Goal: Information Seeking & Learning: Check status

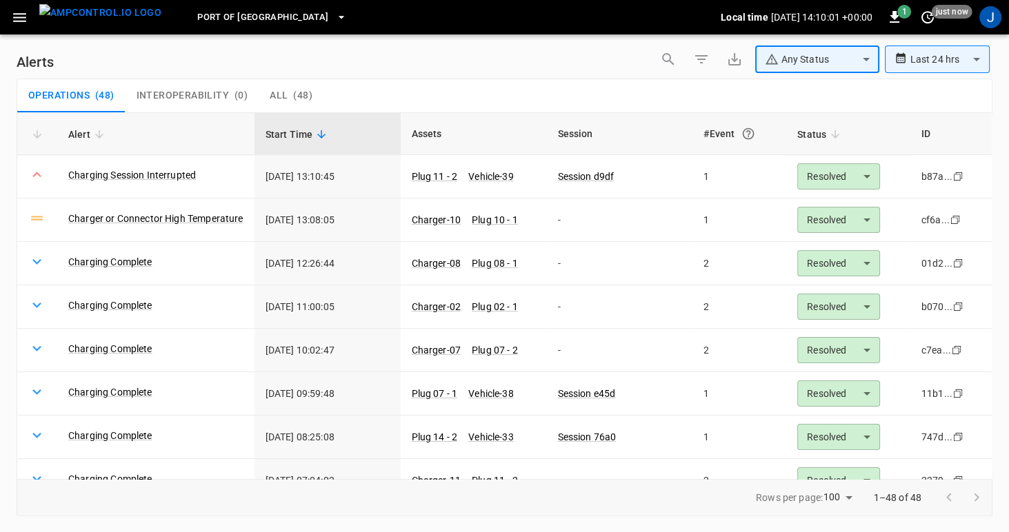
click at [23, 17] on icon "button" at bounding box center [19, 17] width 13 height 9
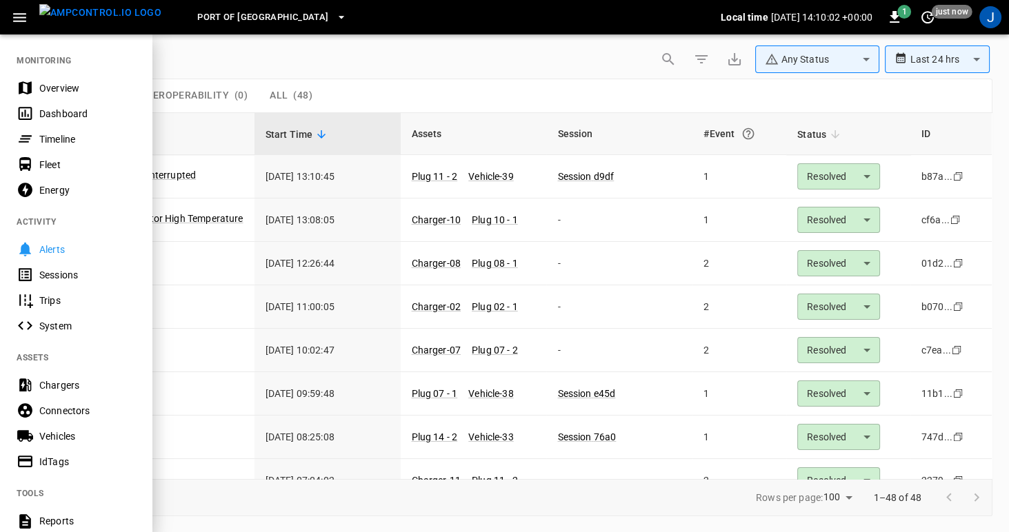
click at [46, 92] on div "Overview" at bounding box center [87, 88] width 96 height 14
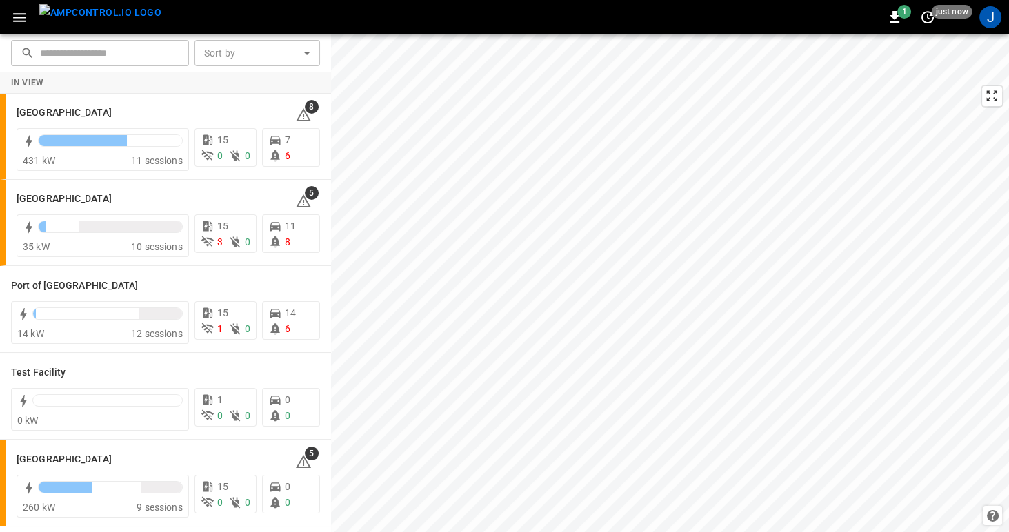
click at [13, 17] on icon "button" at bounding box center [19, 17] width 17 height 17
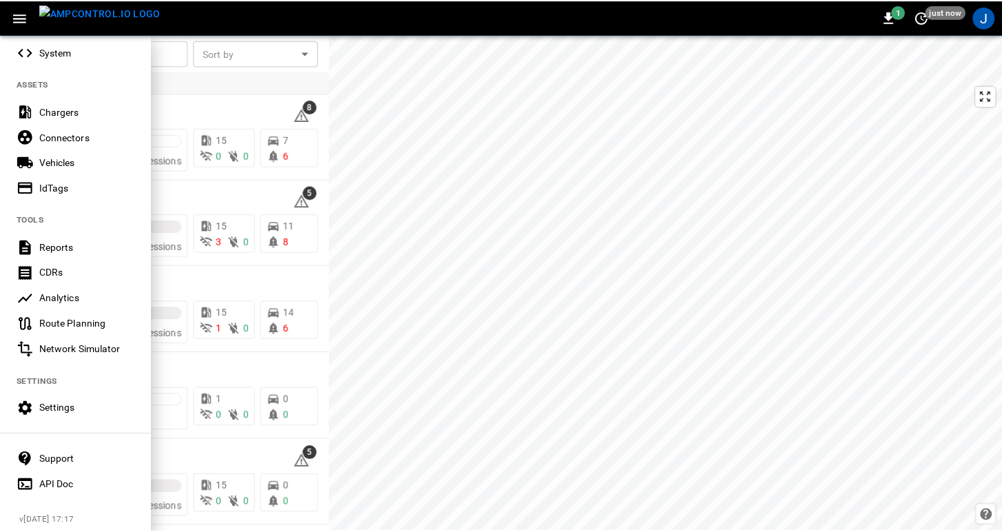
scroll to position [286, 0]
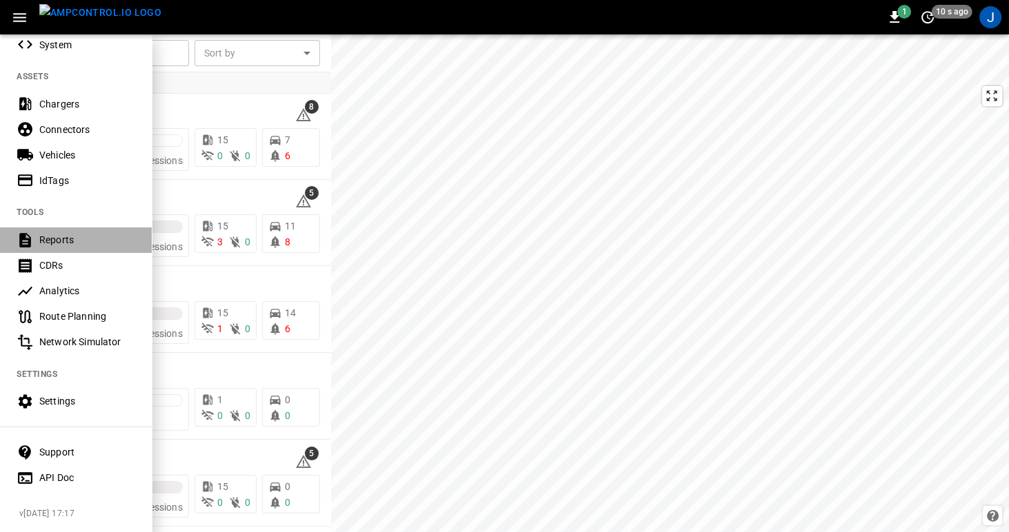
click at [66, 234] on div "Reports" at bounding box center [87, 240] width 96 height 14
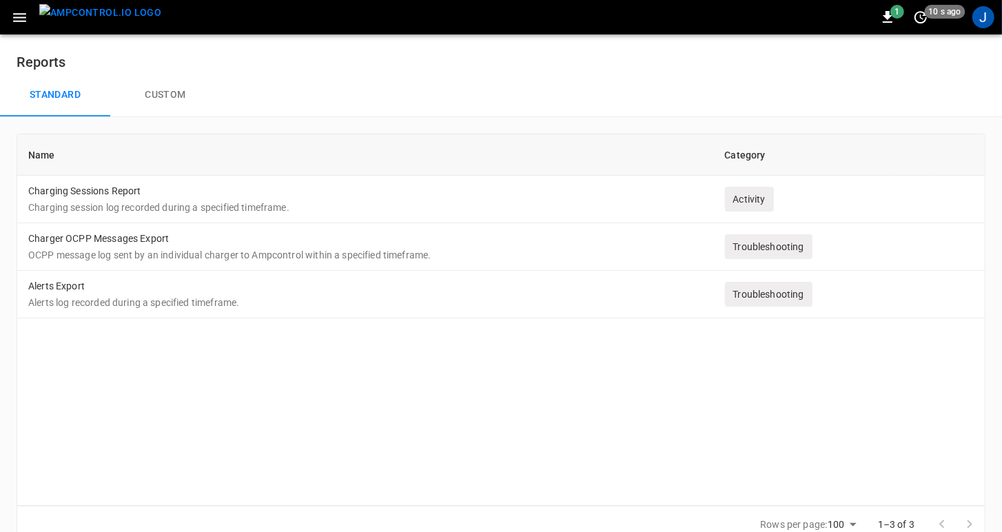
click at [164, 94] on button "Custom" at bounding box center [165, 95] width 110 height 44
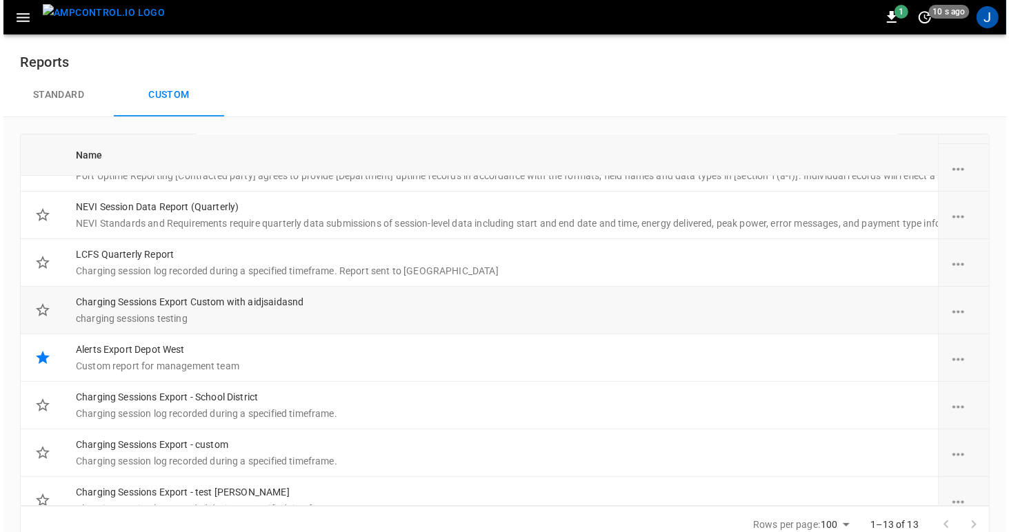
scroll to position [290, 0]
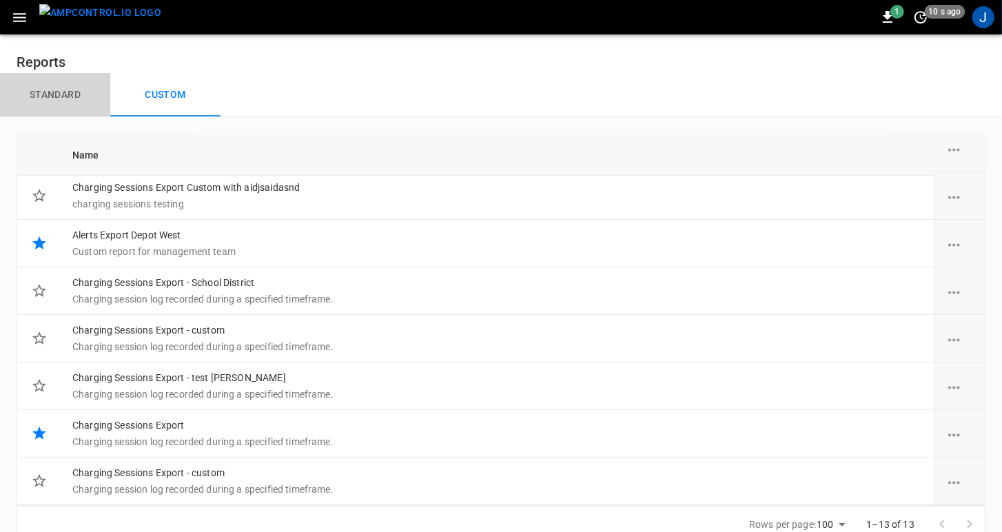
click at [57, 92] on button "Standard" at bounding box center [55, 95] width 110 height 44
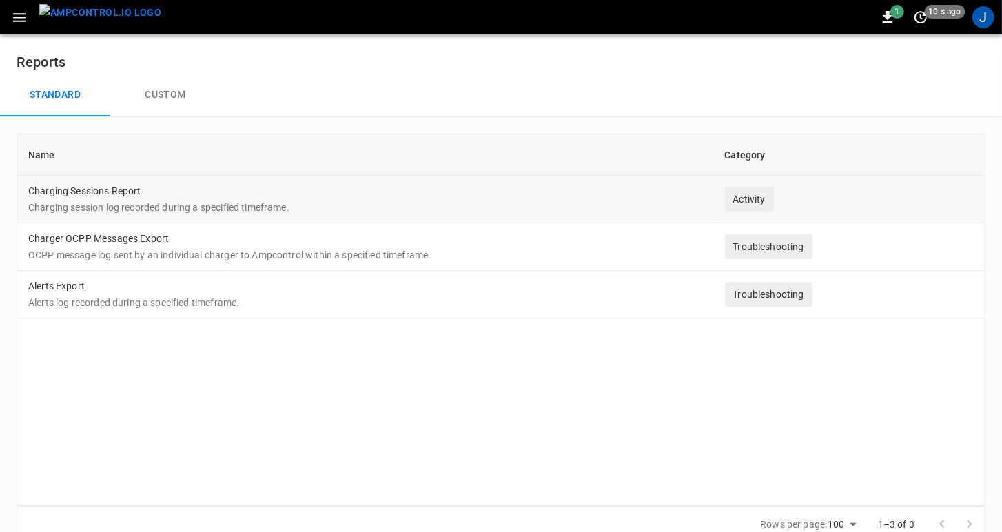
click at [54, 201] on p "Charging session log recorded during a specified timeframe." at bounding box center [365, 208] width 675 height 14
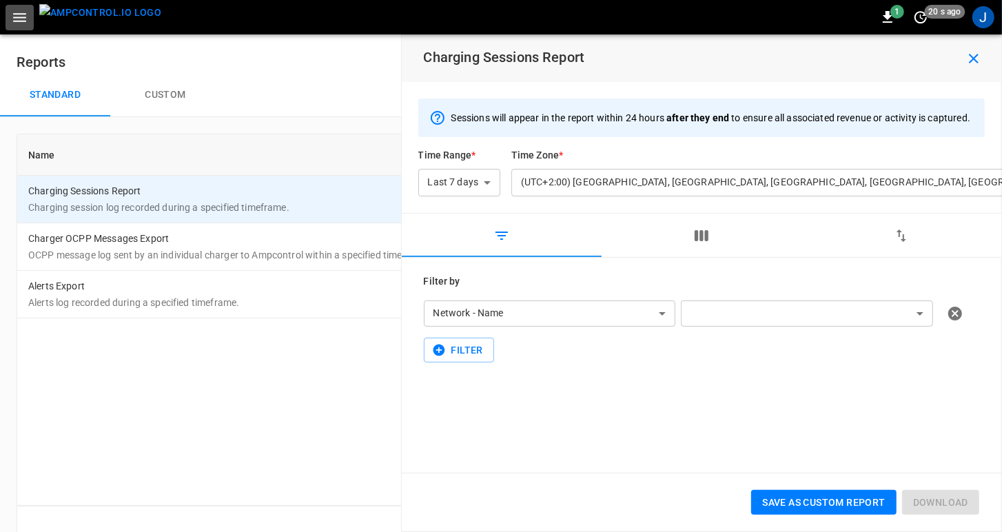
click at [21, 18] on icon "button" at bounding box center [19, 17] width 17 height 17
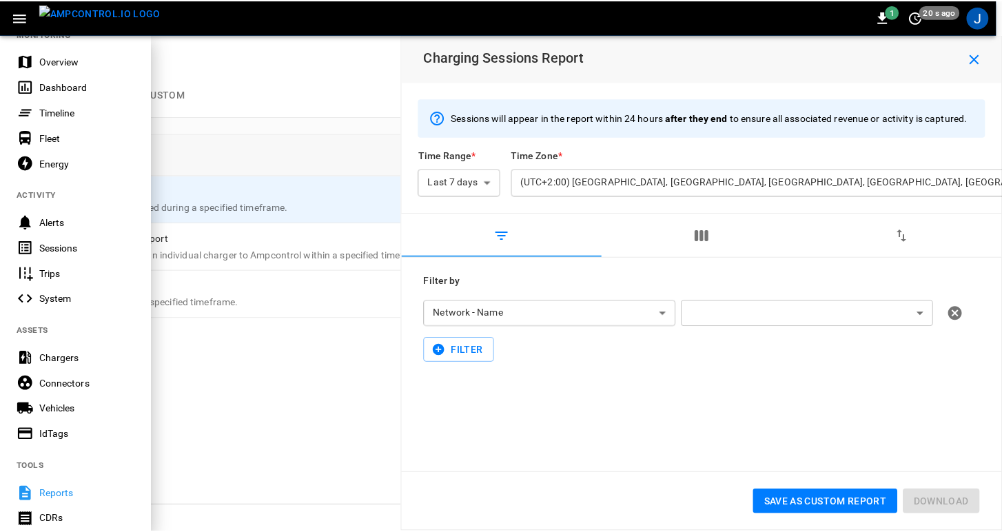
scroll to position [34, 0]
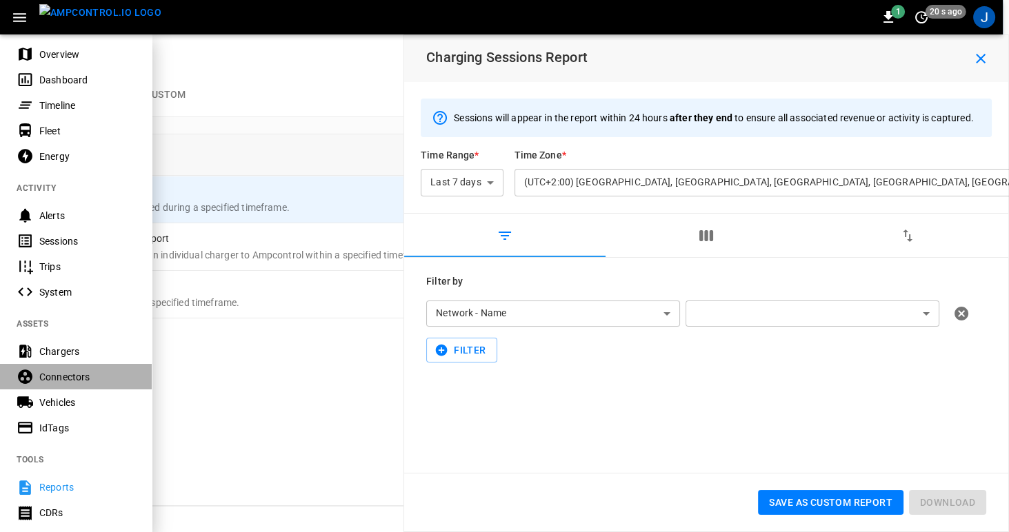
click at [59, 374] on div "Connectors" at bounding box center [87, 377] width 96 height 14
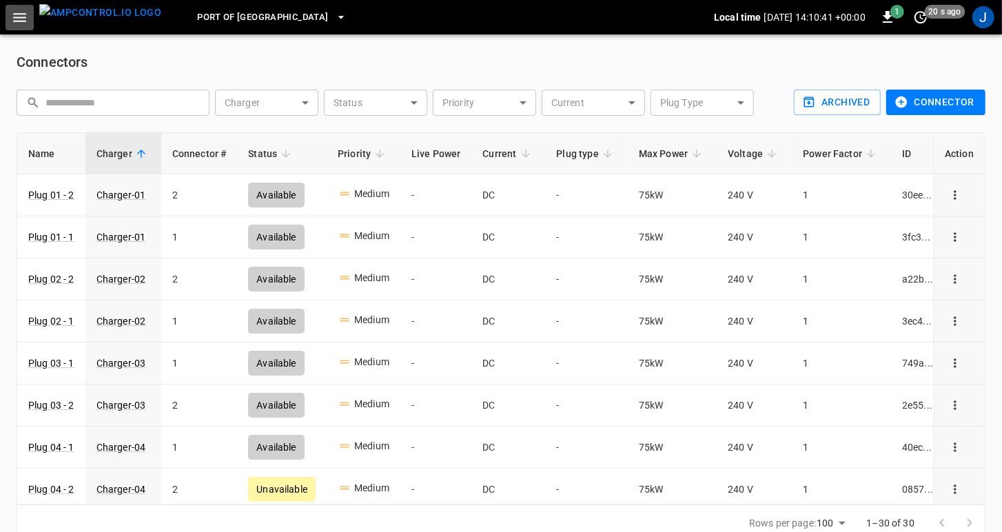
click at [17, 23] on icon "button" at bounding box center [19, 17] width 17 height 17
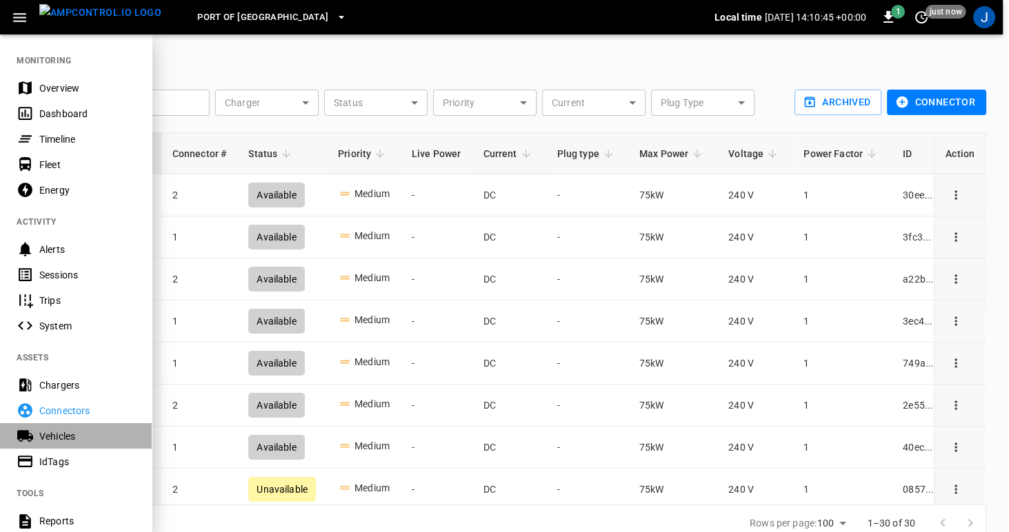
click at [61, 434] on div "Vehicles" at bounding box center [87, 437] width 96 height 14
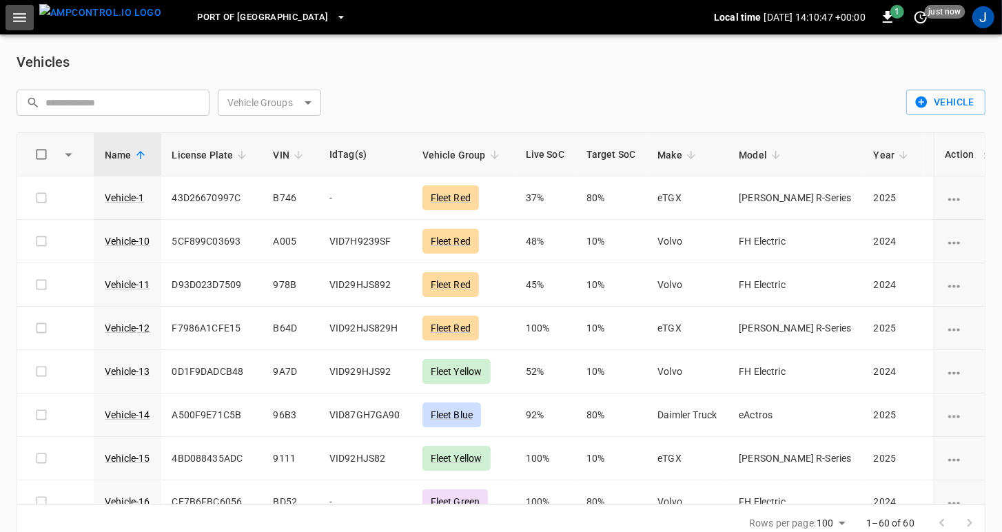
click at [18, 26] on button "button" at bounding box center [20, 18] width 28 height 26
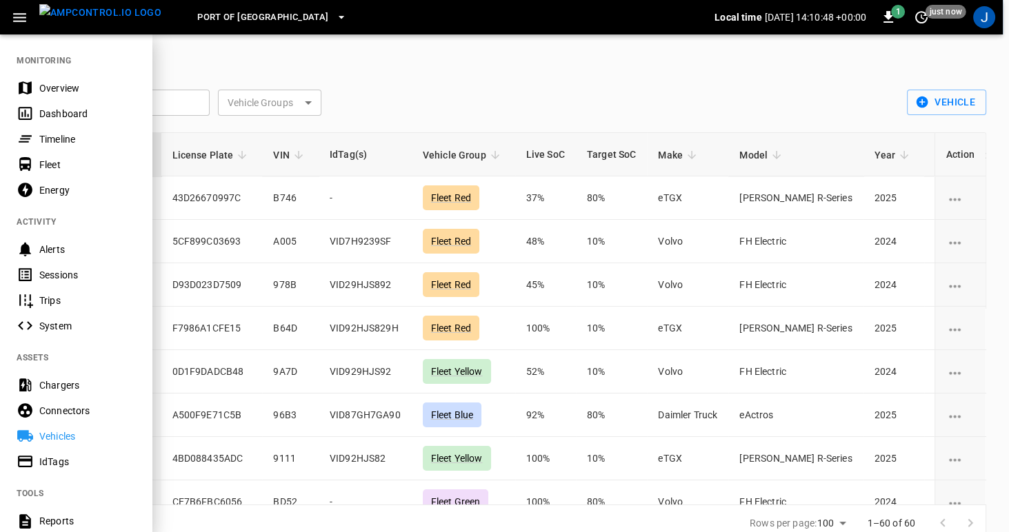
click at [66, 460] on div "IdTags" at bounding box center [87, 462] width 96 height 14
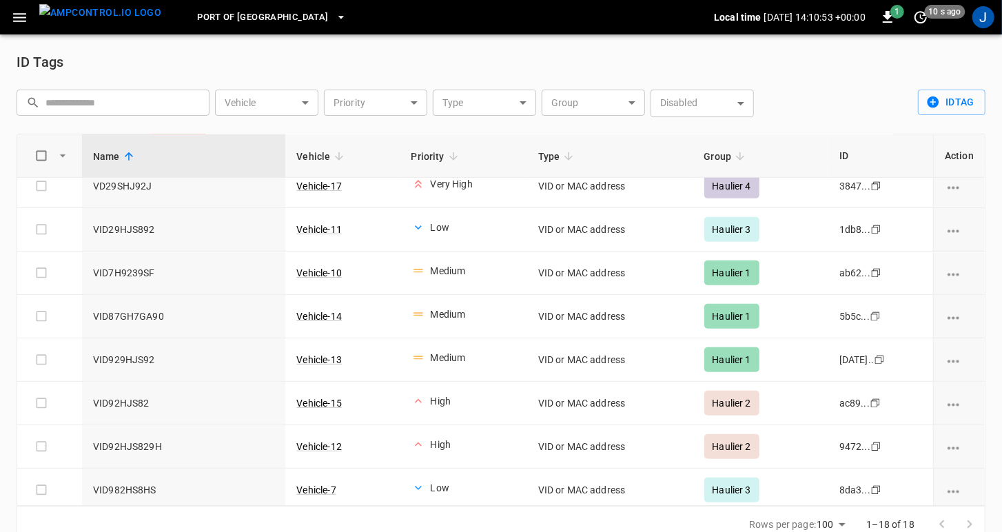
click at [16, 13] on icon "button" at bounding box center [19, 17] width 13 height 9
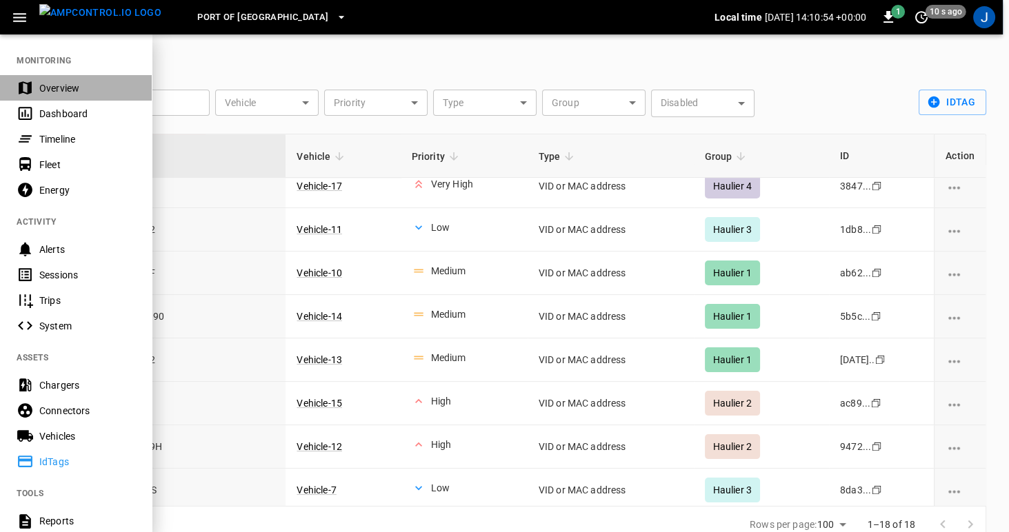
click at [49, 92] on div "Overview" at bounding box center [87, 88] width 96 height 14
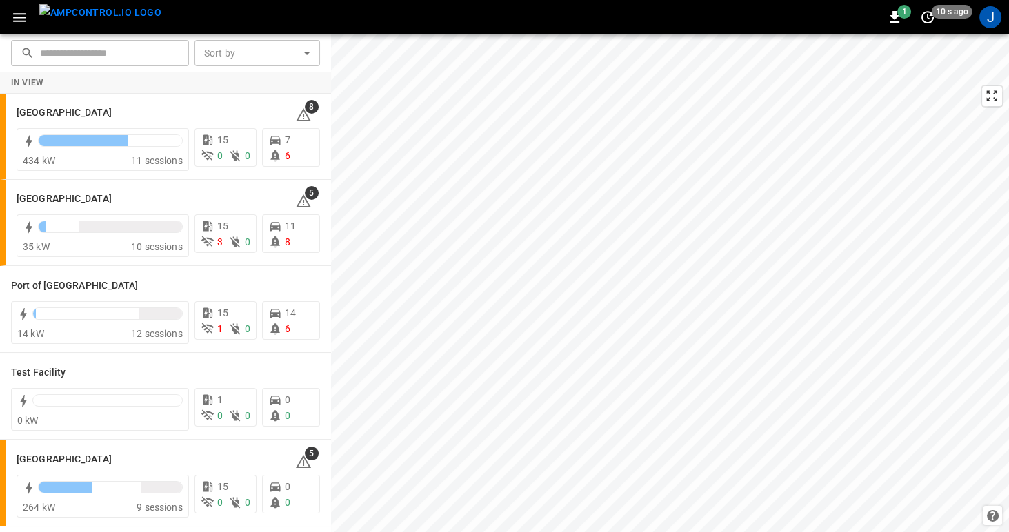
click at [13, 21] on icon "button" at bounding box center [19, 17] width 13 height 9
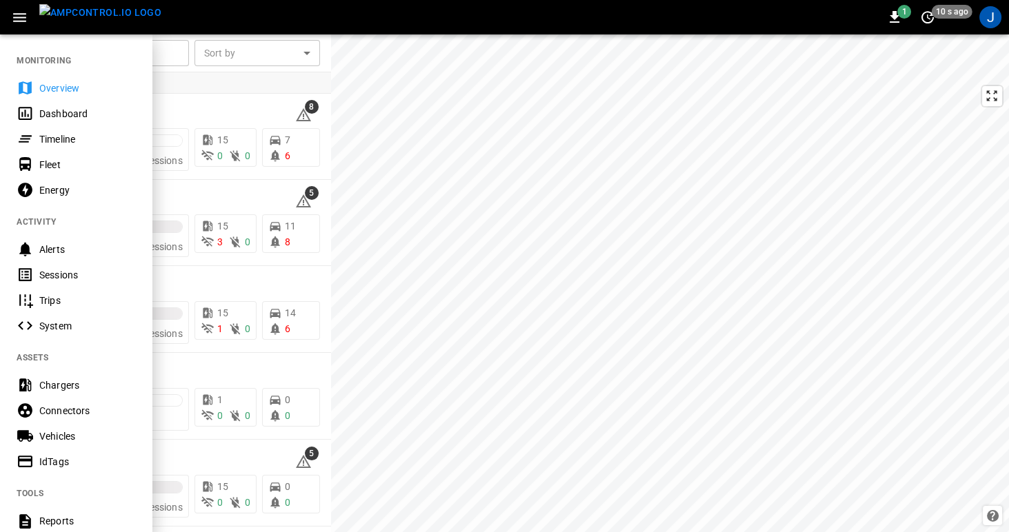
click at [61, 113] on div "Dashboard" at bounding box center [87, 114] width 96 height 14
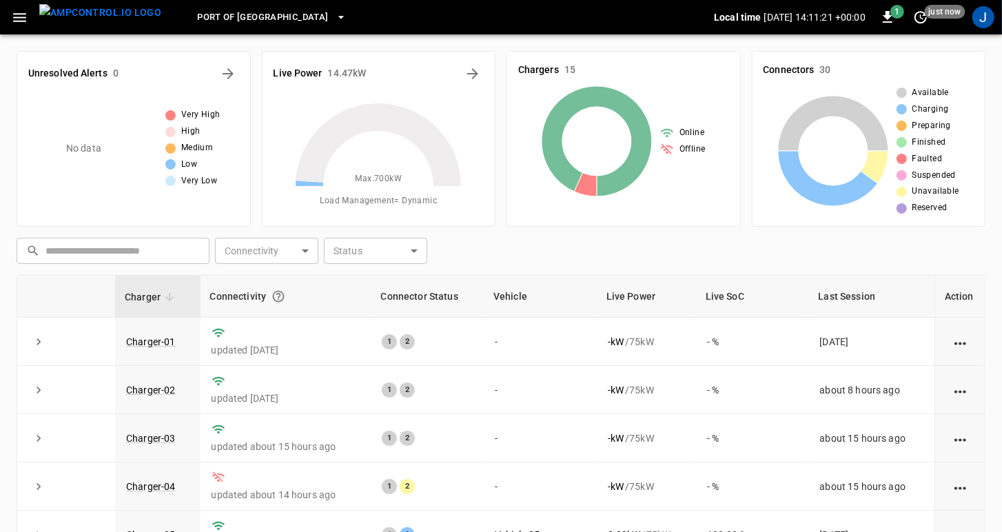
click at [18, 19] on icon "button" at bounding box center [19, 17] width 17 height 17
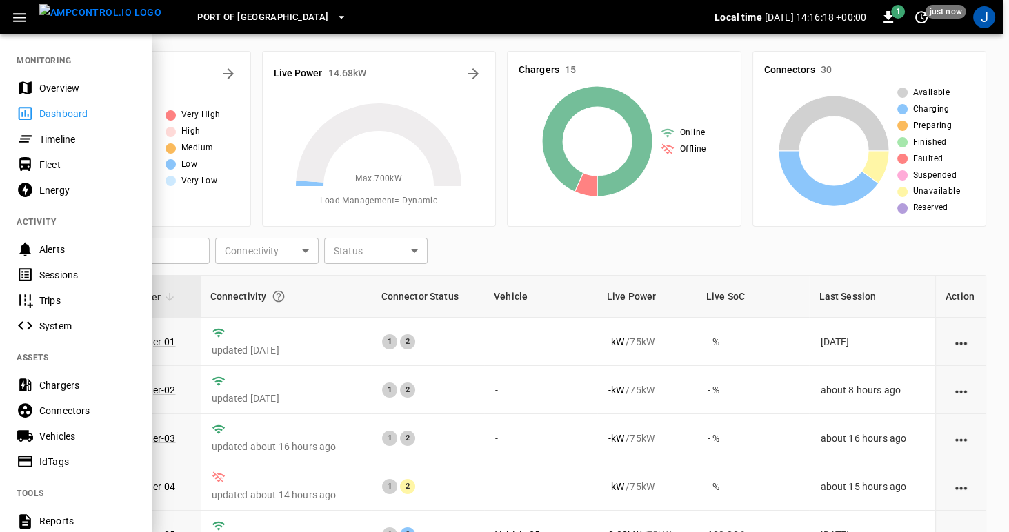
click at [71, 88] on div "Overview" at bounding box center [87, 88] width 96 height 14
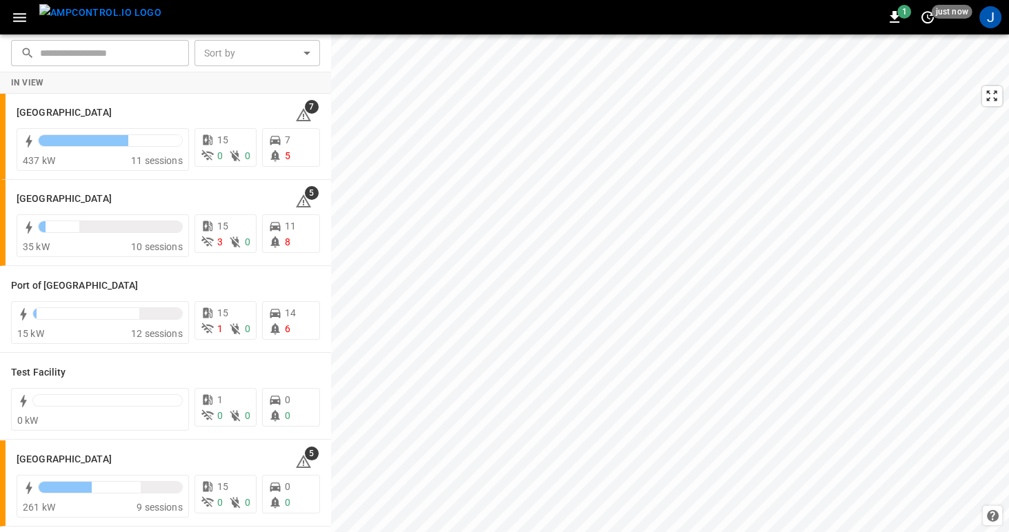
click at [19, 19] on icon "button" at bounding box center [19, 17] width 17 height 17
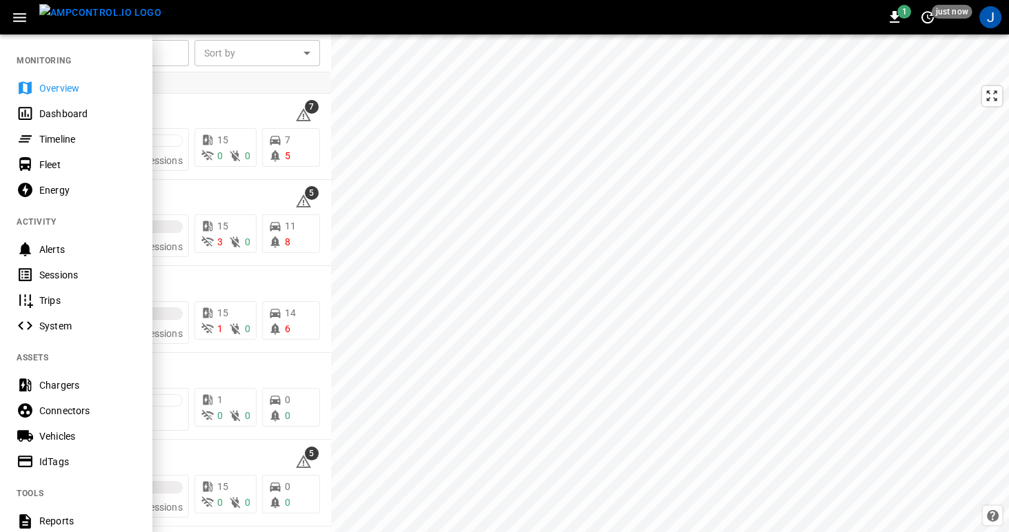
click at [67, 112] on div "Dashboard" at bounding box center [87, 114] width 96 height 14
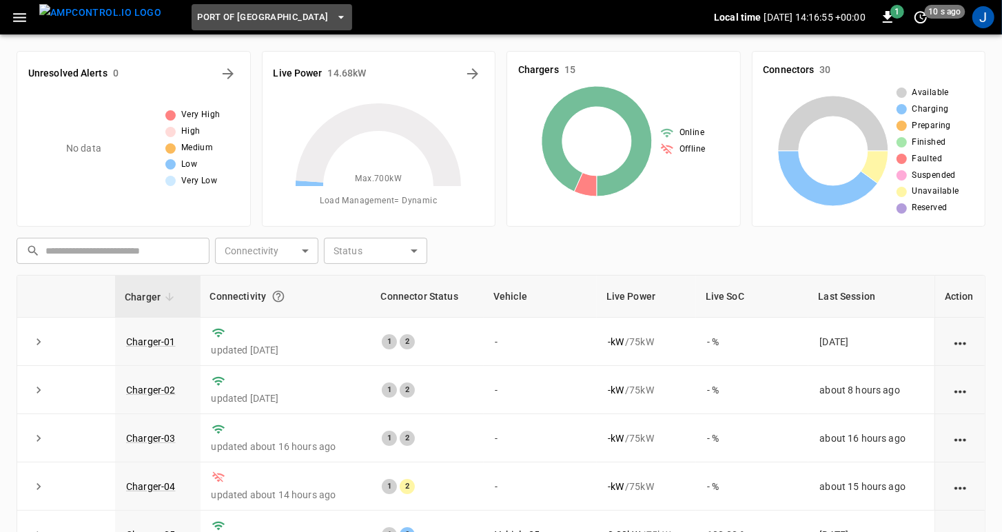
click at [334, 13] on icon "button" at bounding box center [341, 17] width 14 height 14
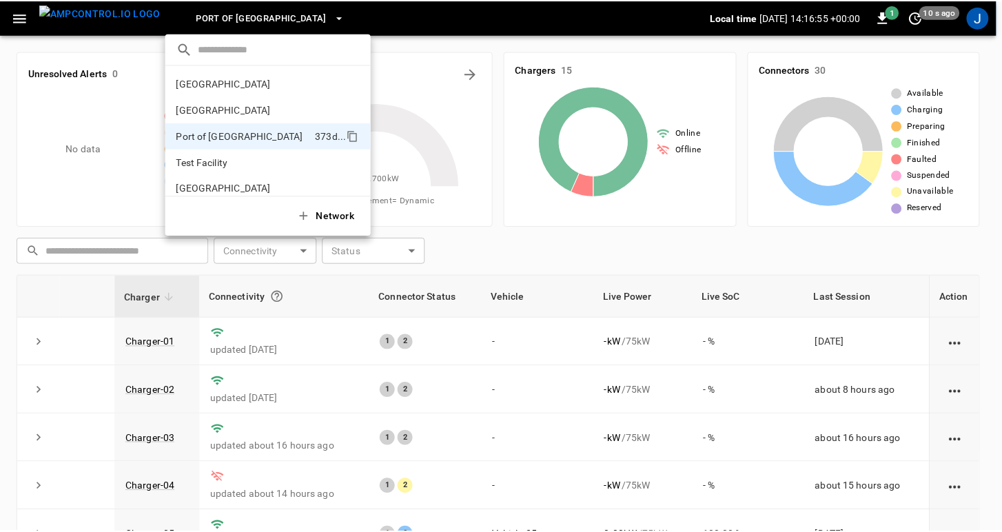
scroll to position [11, 0]
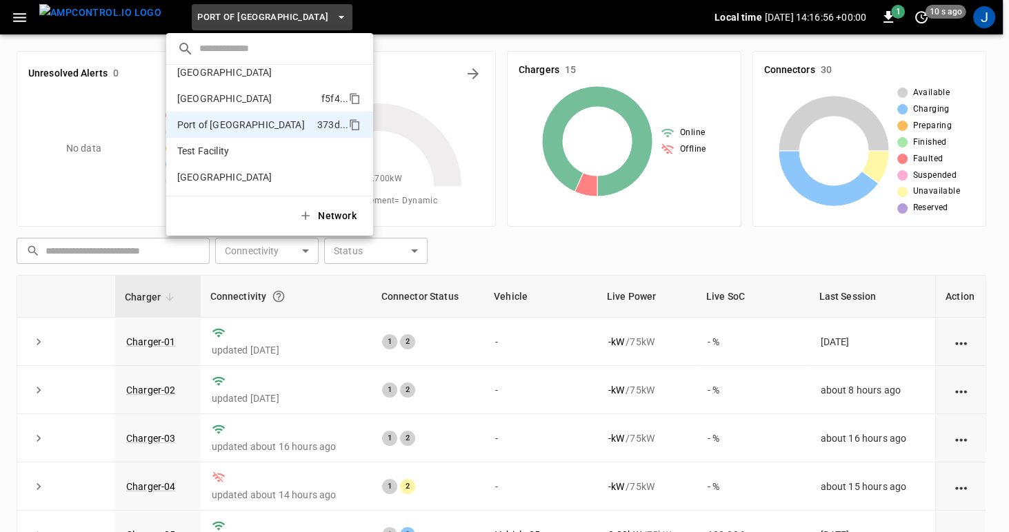
click at [214, 97] on p "Port of Barcelona" at bounding box center [246, 99] width 139 height 14
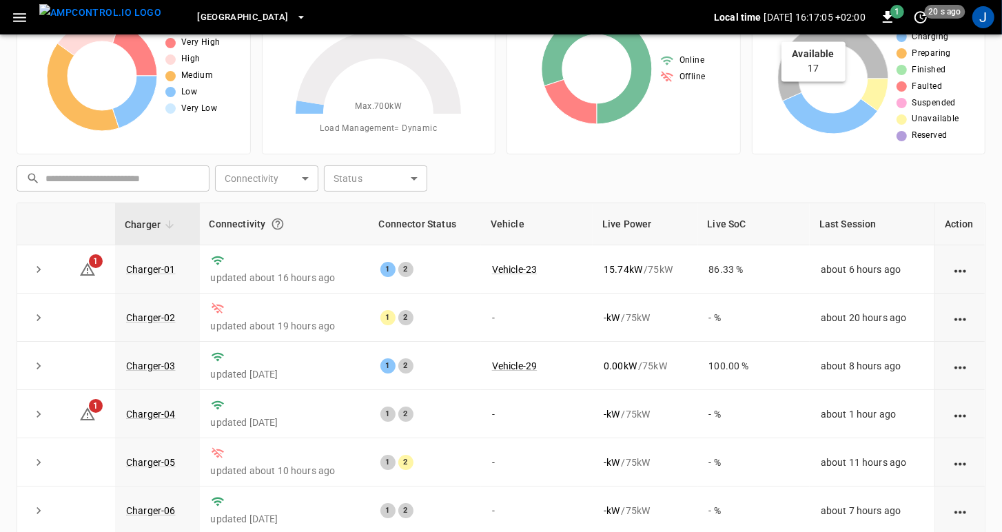
scroll to position [74, 0]
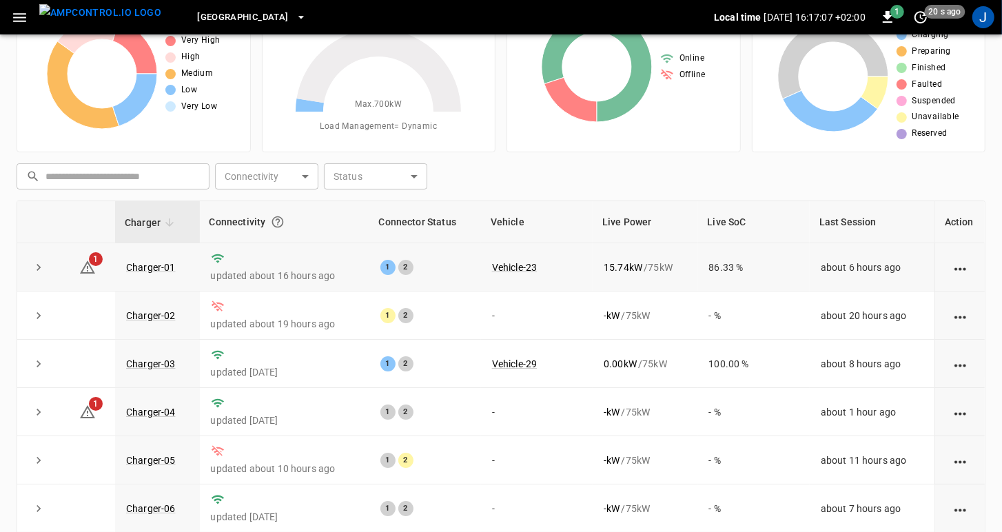
click at [39, 265] on icon "expand row" at bounding box center [39, 268] width 14 height 14
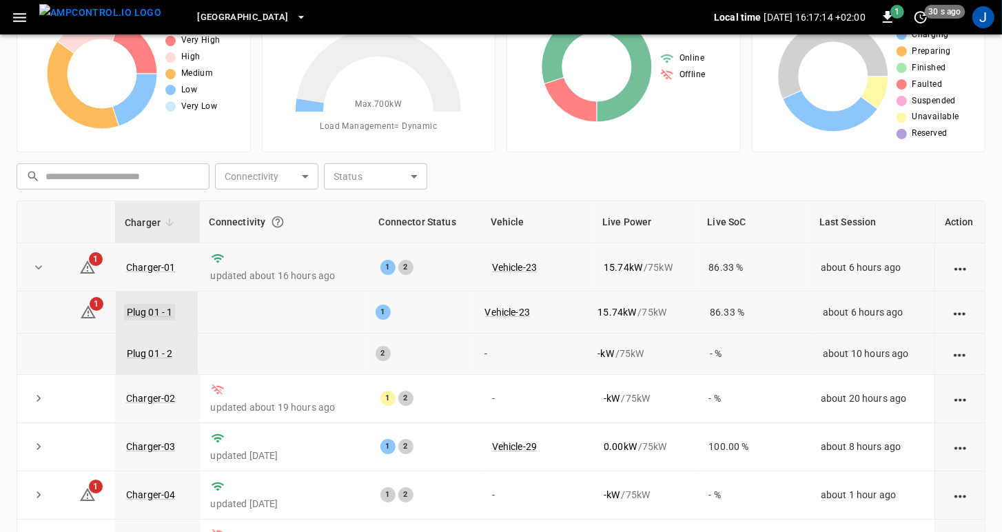
click at [145, 310] on link "Plug 01 - 1" at bounding box center [150, 312] width 52 height 17
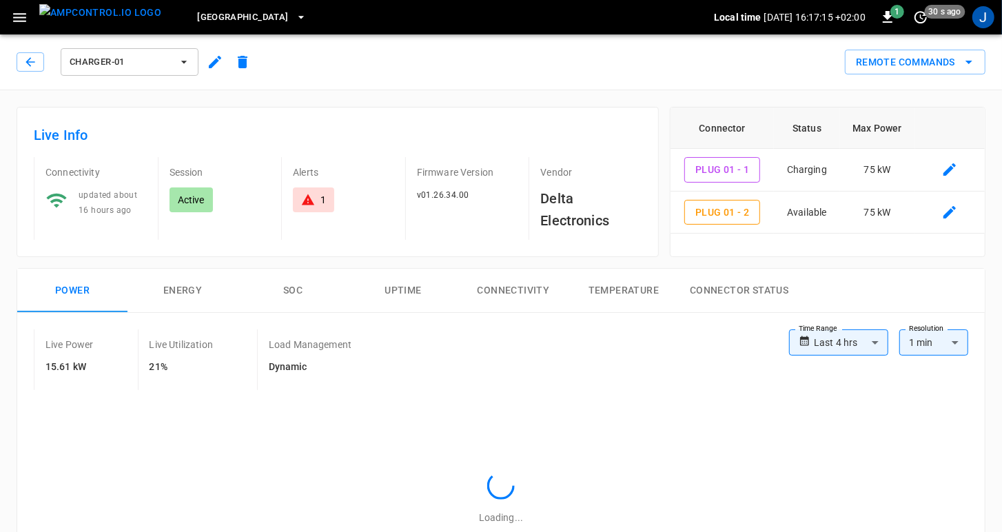
type input "**********"
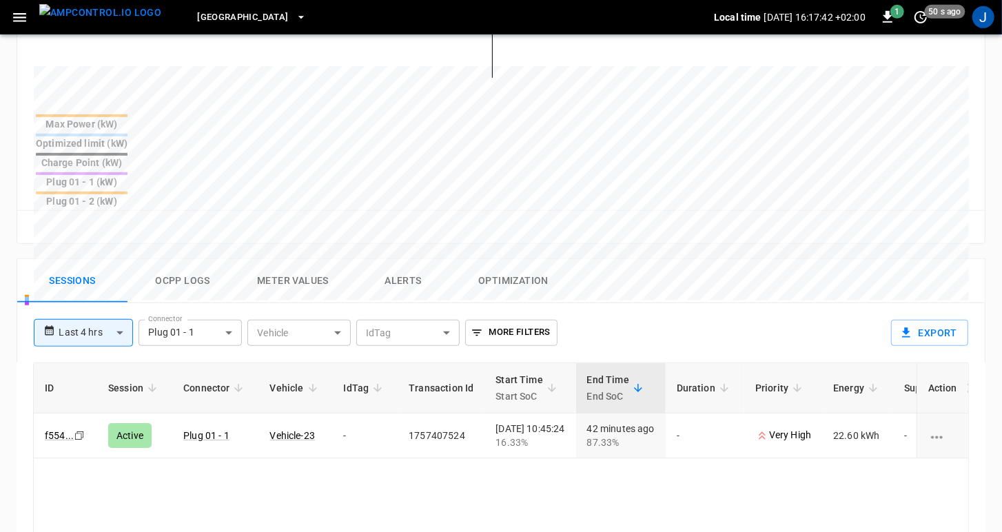
scroll to position [518, 0]
click at [800, 427] on p "Very High" at bounding box center [784, 434] width 56 height 14
click at [804, 381] on icon "sessions table" at bounding box center [797, 387] width 12 height 12
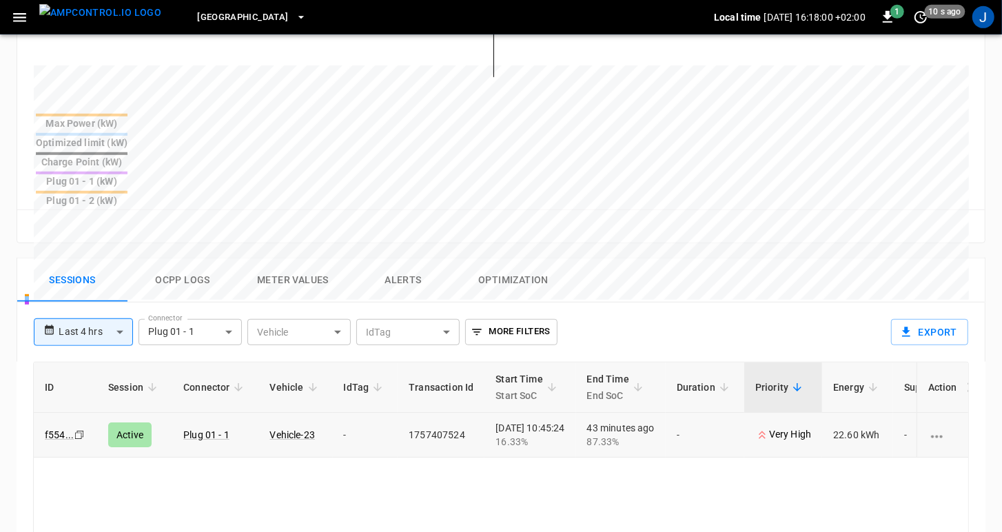
click at [940, 428] on icon "charging session options" at bounding box center [937, 436] width 17 height 17
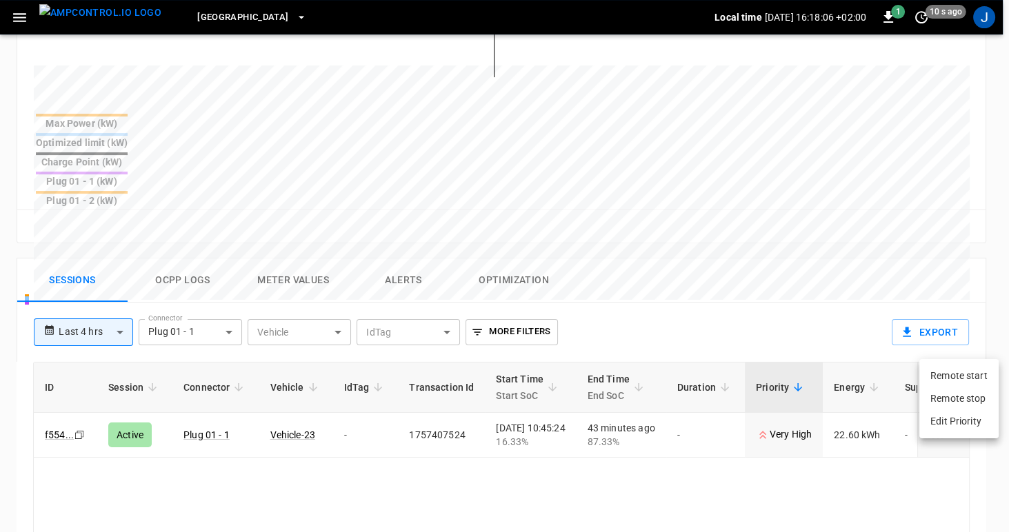
click at [874, 157] on div at bounding box center [504, 266] width 1009 height 532
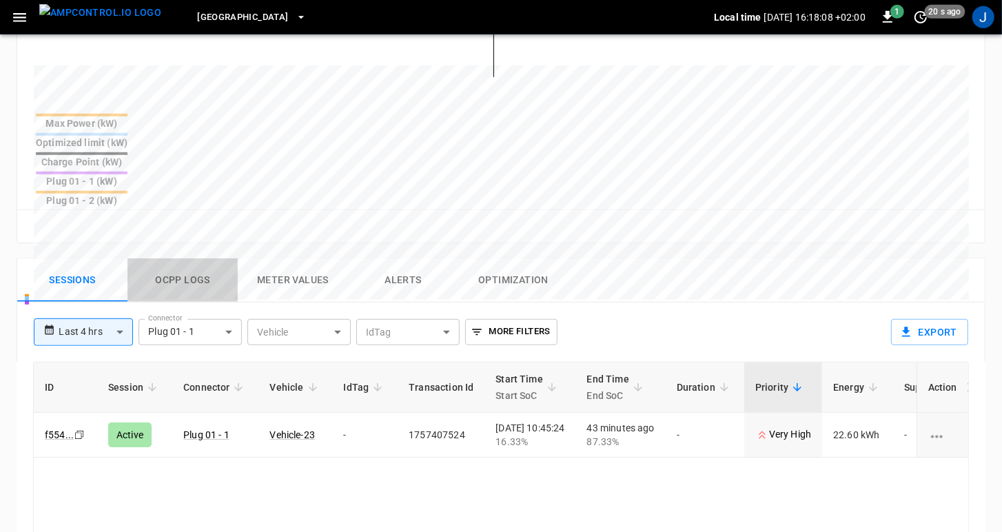
click at [198, 259] on button "Ocpp logs" at bounding box center [183, 281] width 110 height 44
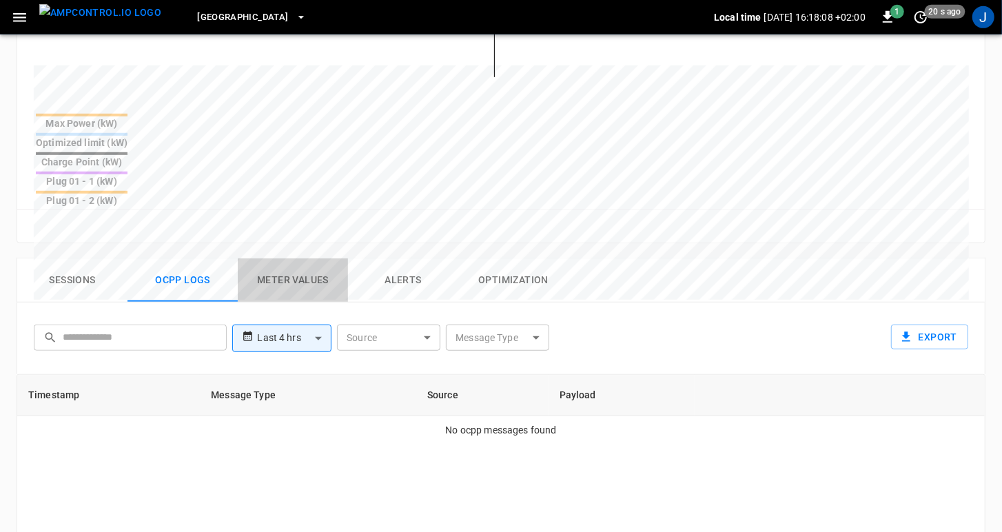
click at [288, 259] on button "Meter Values" at bounding box center [293, 281] width 110 height 44
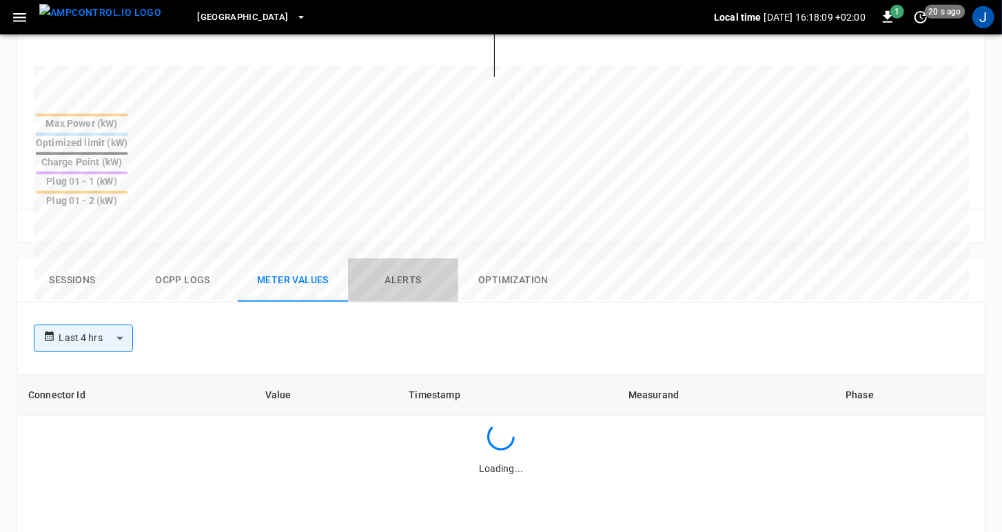
click at [407, 259] on button "Alerts" at bounding box center [403, 281] width 110 height 44
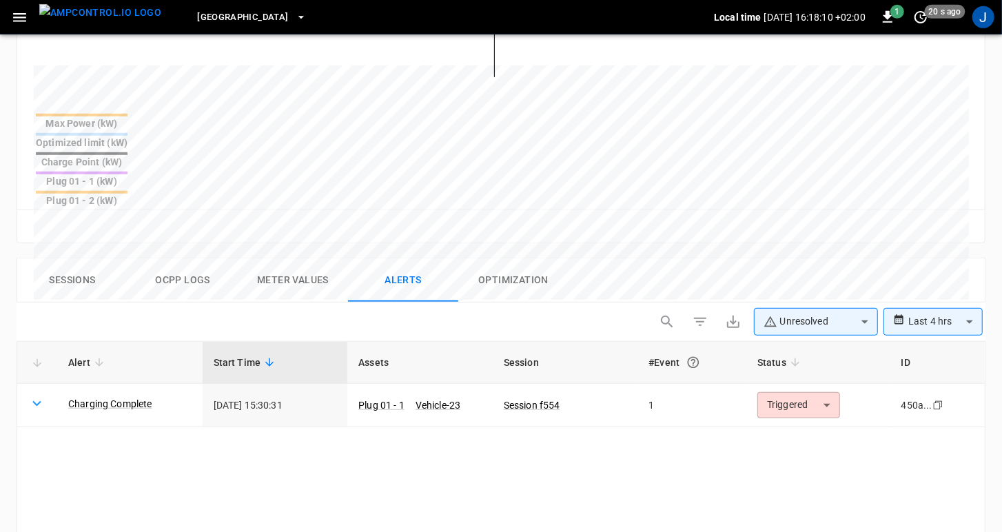
click at [502, 259] on button "Optimization" at bounding box center [513, 281] width 110 height 44
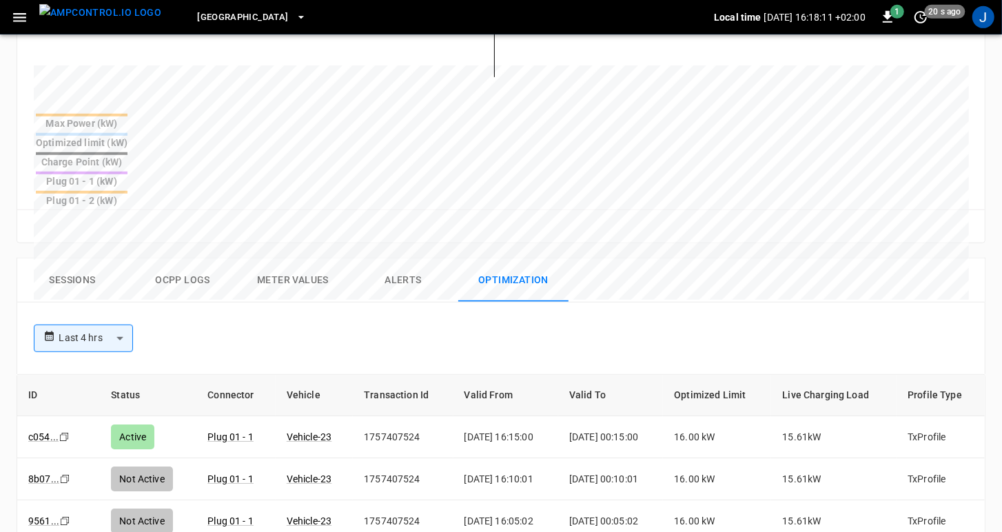
click at [416, 259] on button "Alerts" at bounding box center [403, 281] width 110 height 44
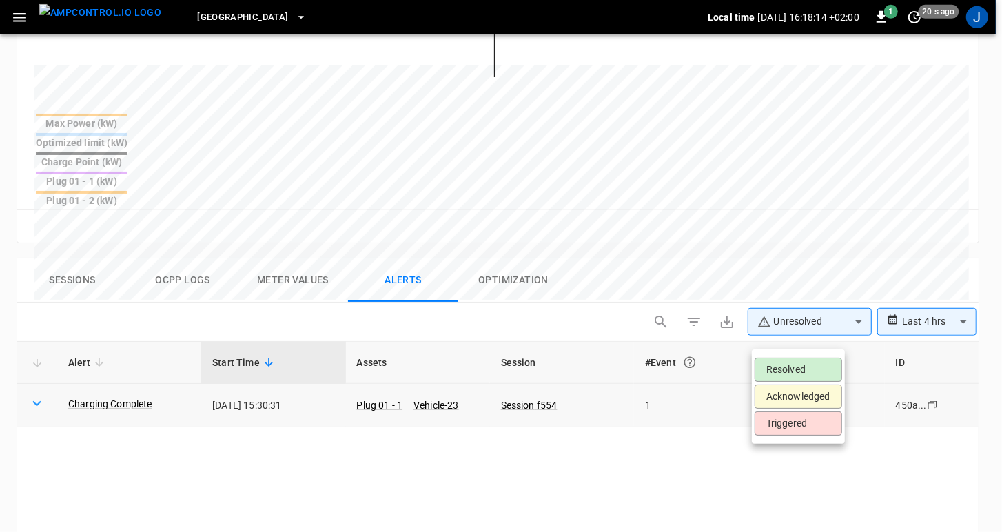
click at [834, 337] on body "**********" at bounding box center [501, 127] width 1002 height 1291
click at [487, 409] on div at bounding box center [504, 266] width 1009 height 532
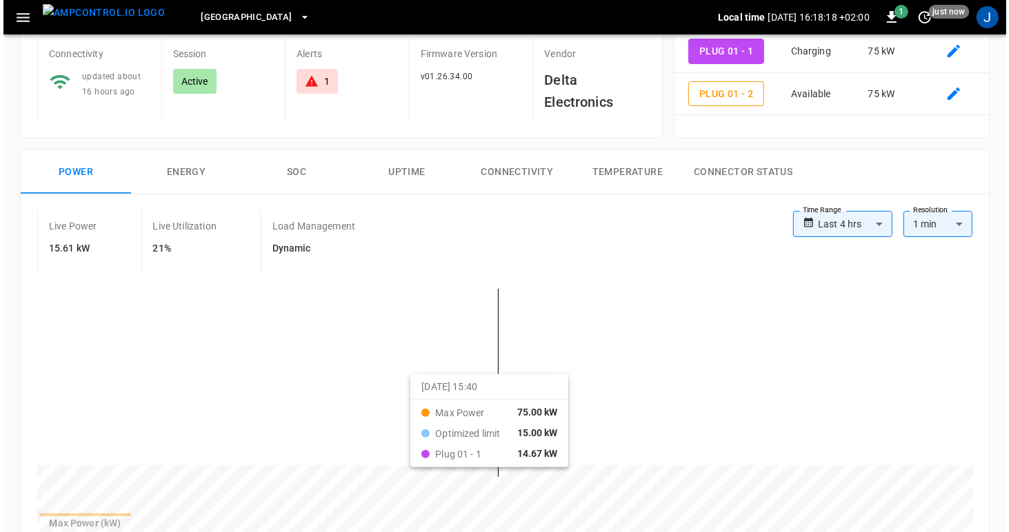
scroll to position [0, 0]
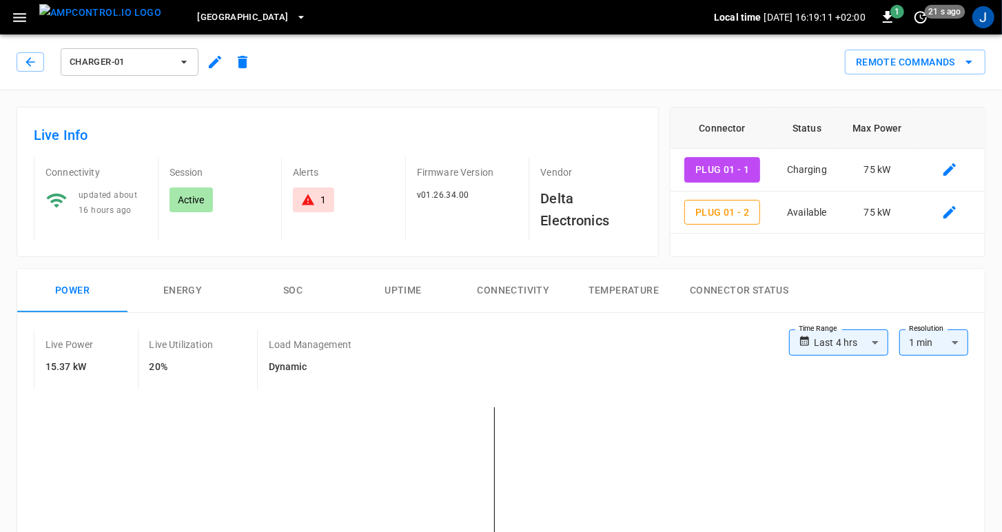
click at [16, 19] on icon "button" at bounding box center [19, 17] width 17 height 17
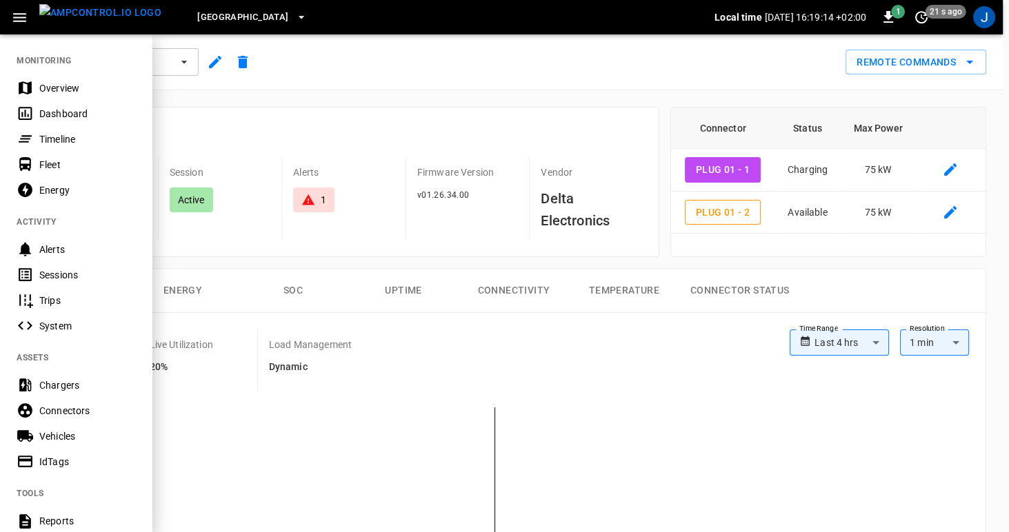
click at [46, 139] on div "Timeline" at bounding box center [87, 139] width 96 height 14
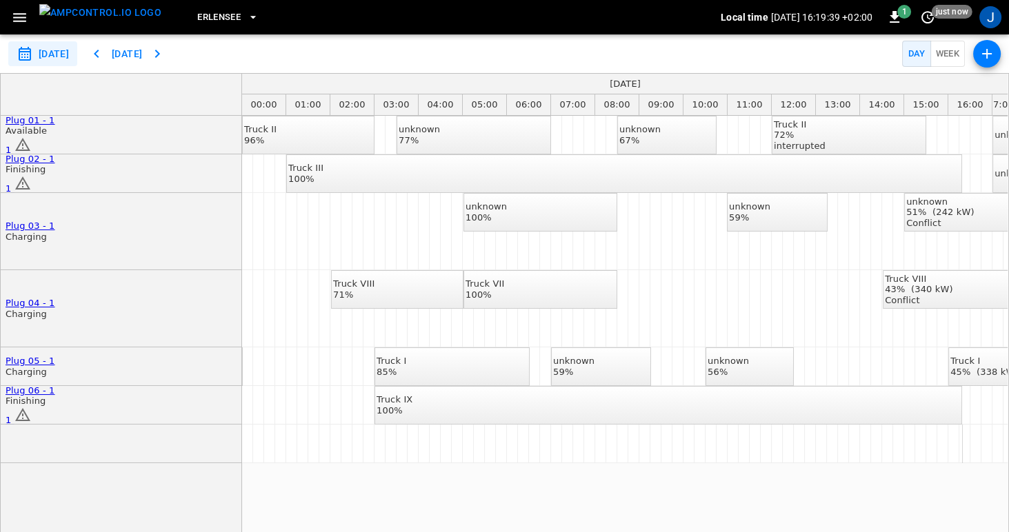
click at [950, 58] on button "Week" at bounding box center [947, 54] width 35 height 27
type input "**********"
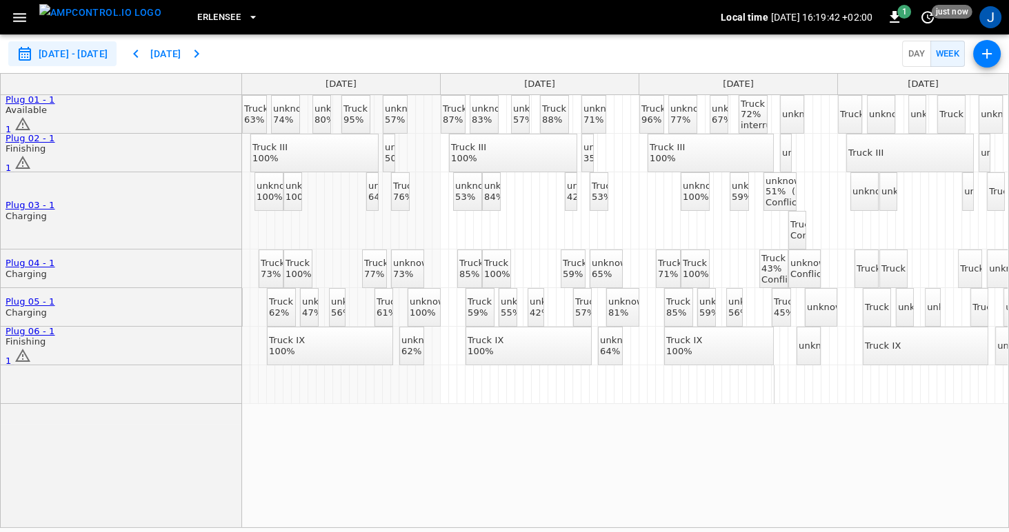
click at [779, 199] on div "Conflict" at bounding box center [799, 202] width 68 height 11
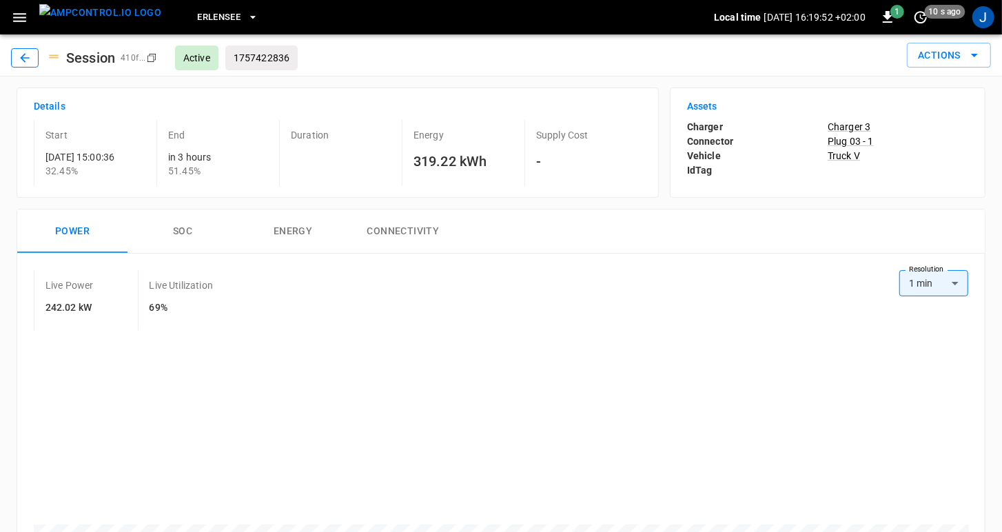
click at [25, 60] on icon "button" at bounding box center [25, 58] width 14 height 14
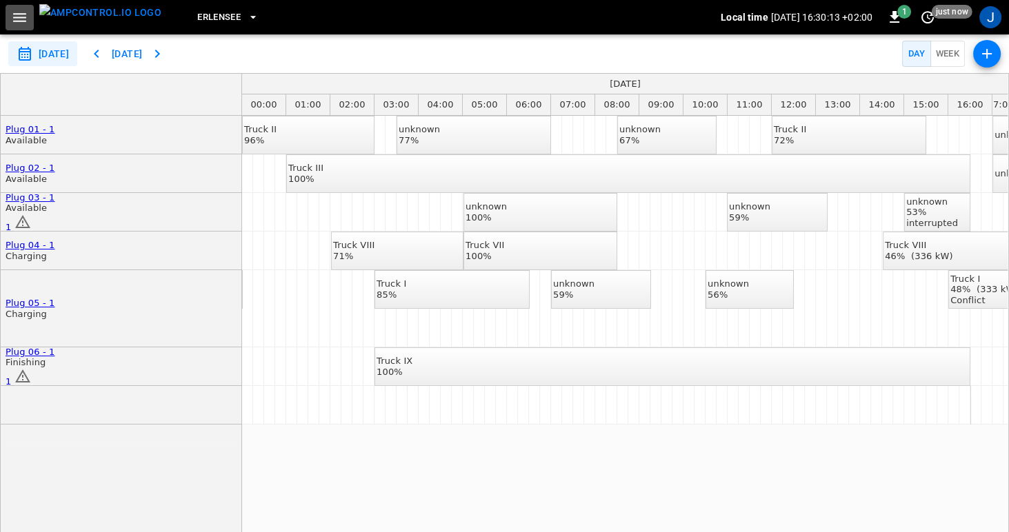
click at [25, 14] on icon "button" at bounding box center [19, 17] width 17 height 17
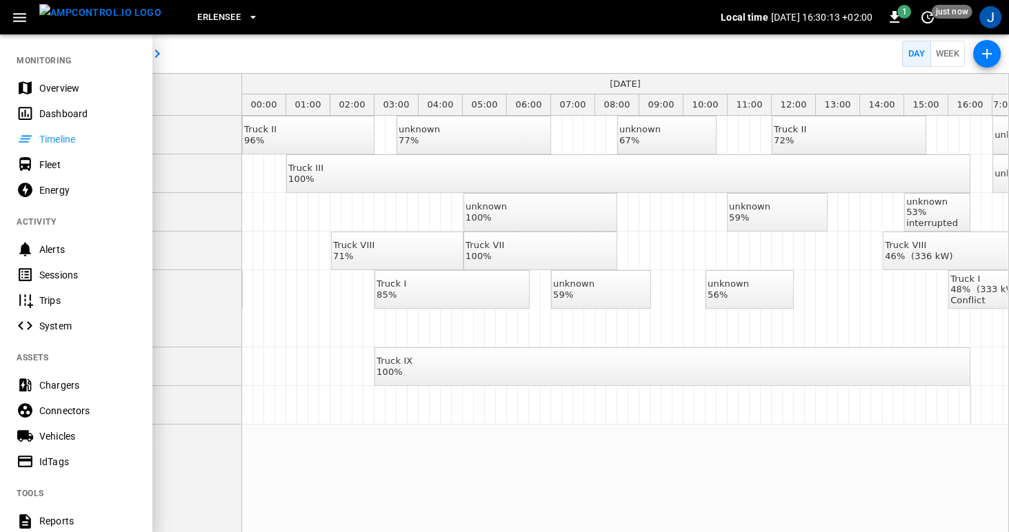
click at [41, 85] on div "Overview" at bounding box center [87, 88] width 96 height 14
